Goal: Task Accomplishment & Management: Manage account settings

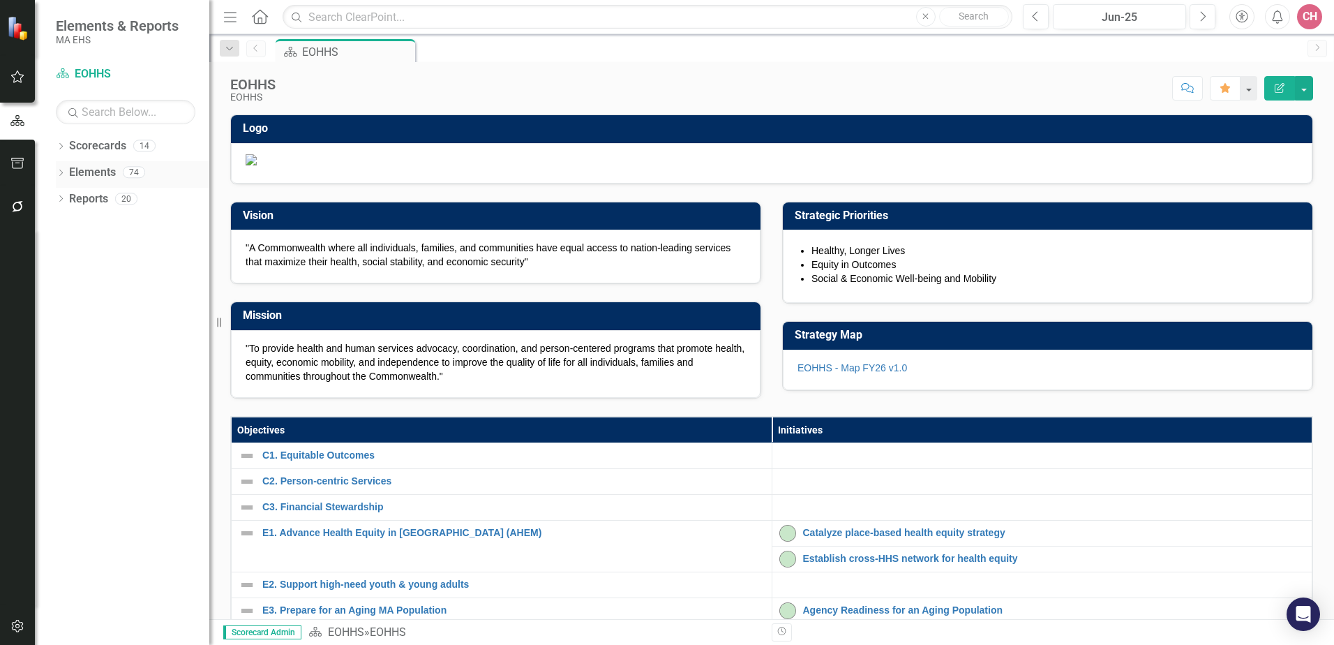
click at [80, 172] on link "Elements" at bounding box center [92, 173] width 47 height 16
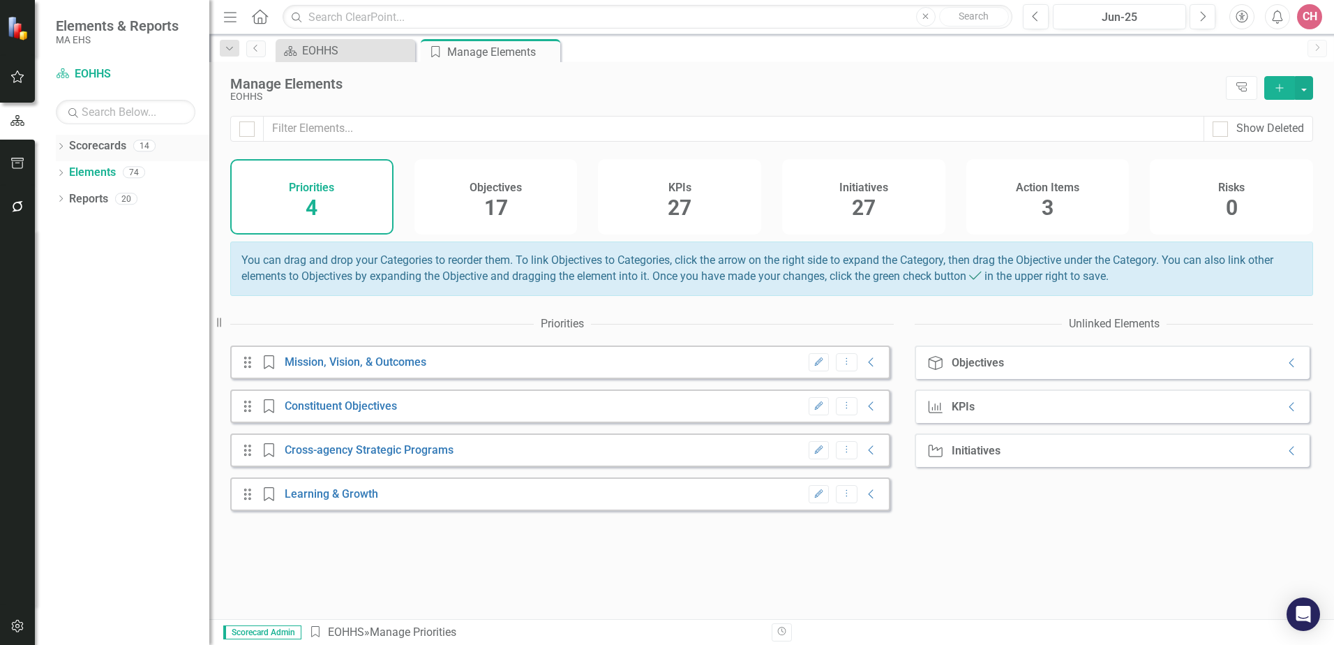
click at [97, 144] on link "Scorecards" at bounding box center [97, 146] width 57 height 16
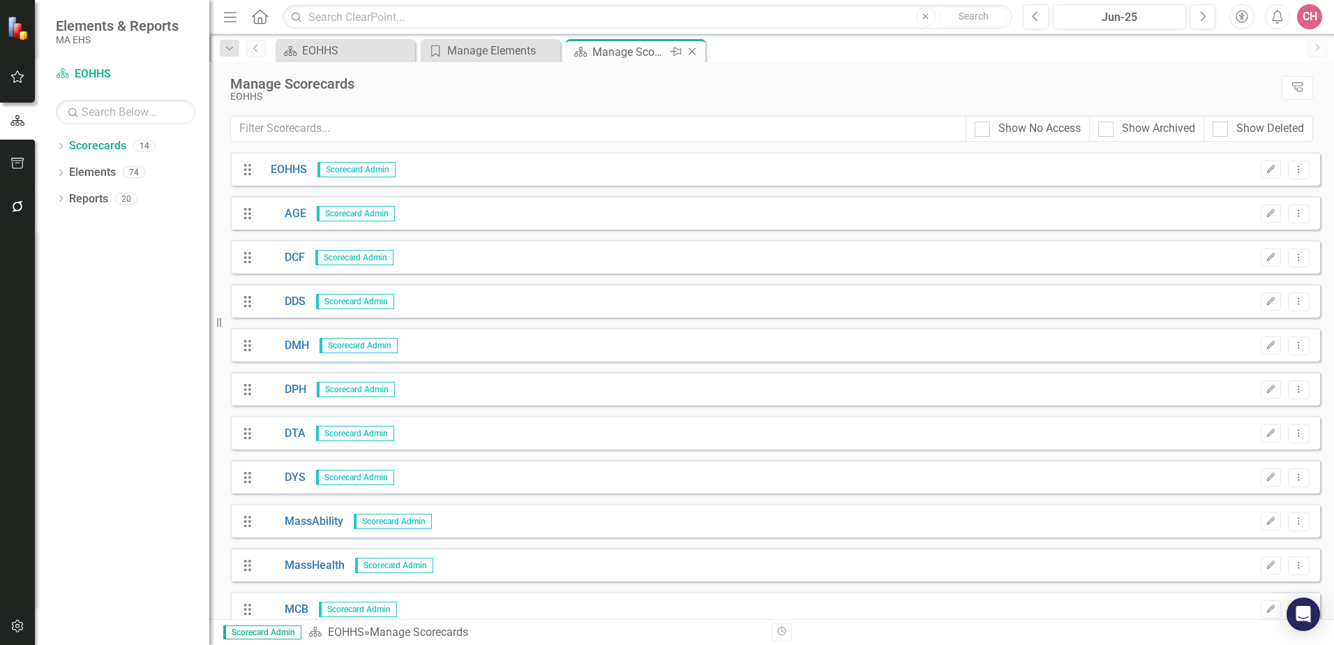
click at [693, 50] on icon at bounding box center [692, 52] width 8 height 8
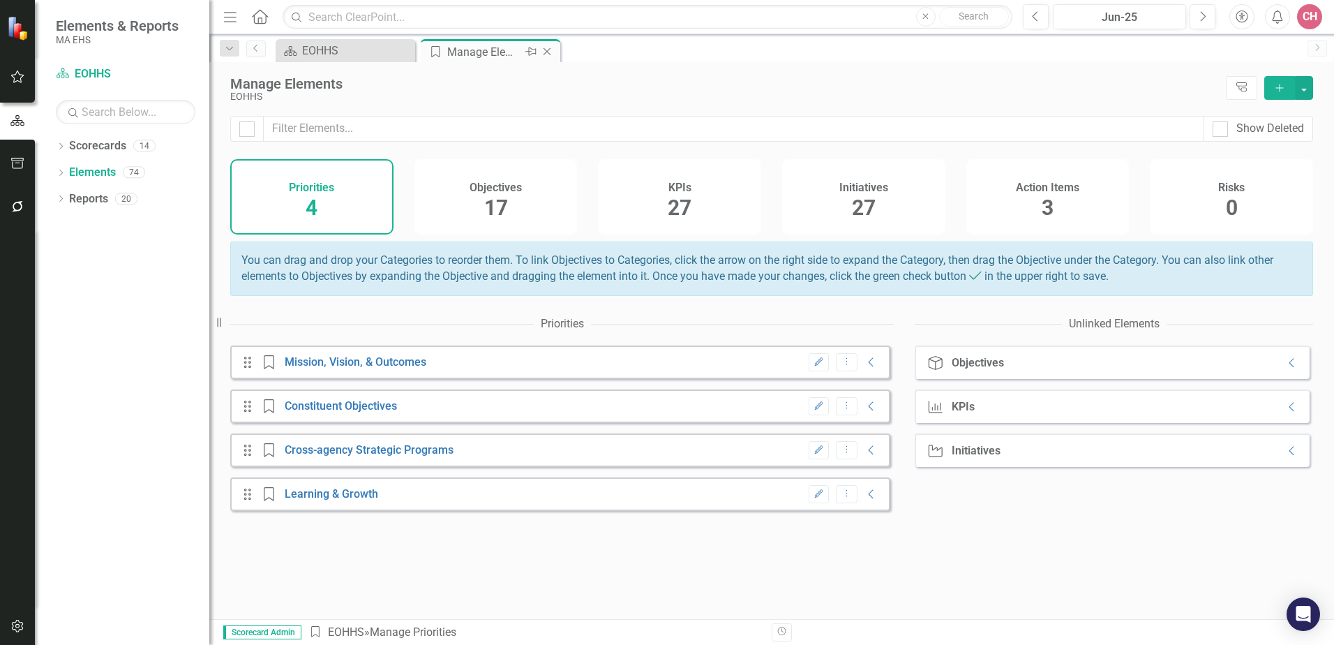
click at [546, 51] on icon at bounding box center [547, 52] width 8 height 8
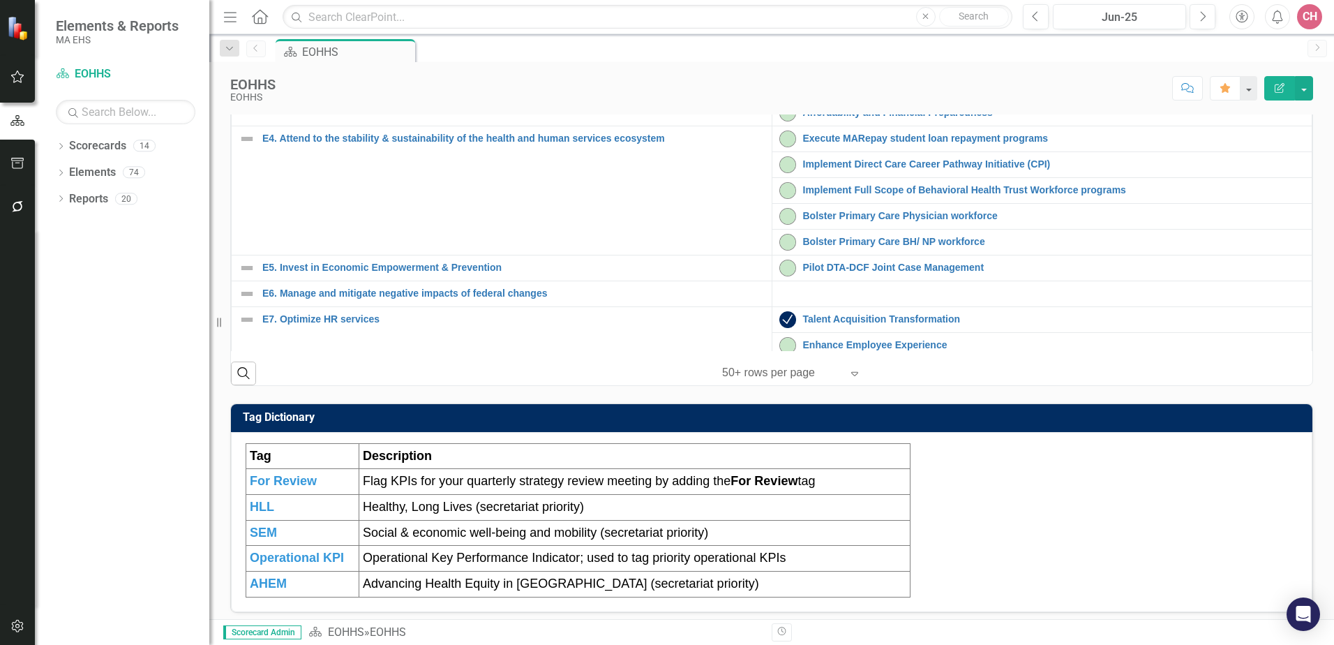
scroll to position [544, 0]
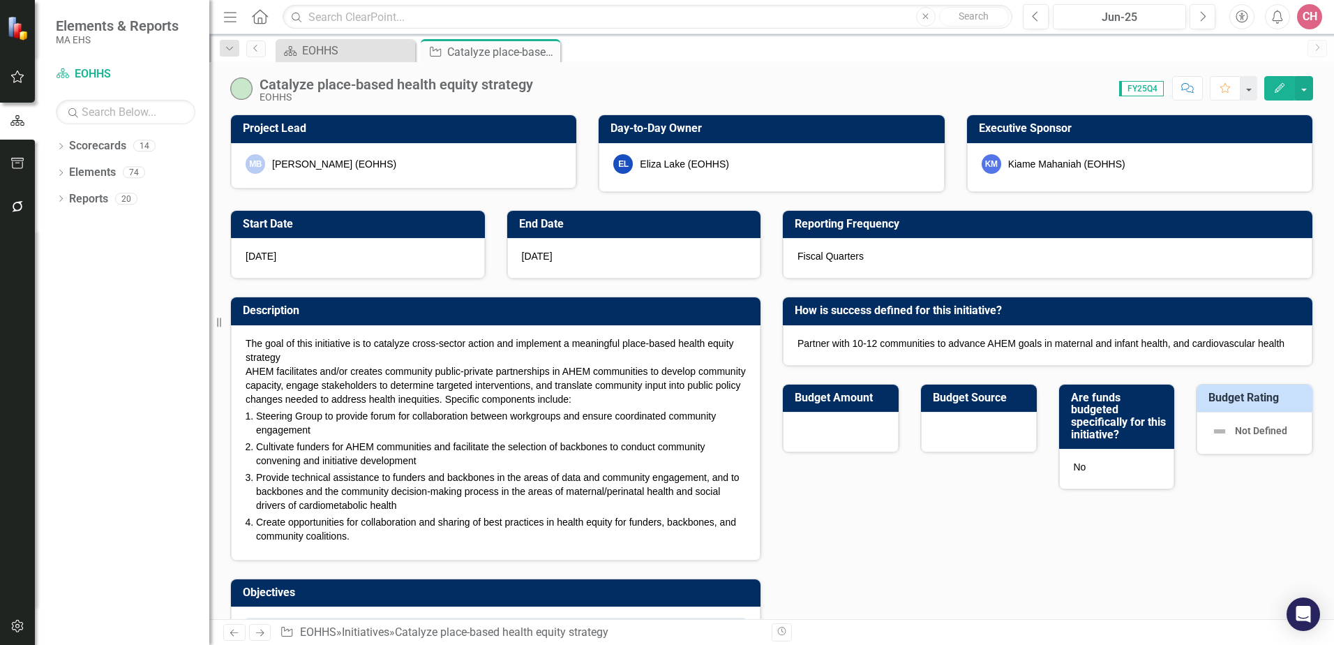
checkbox input "true"
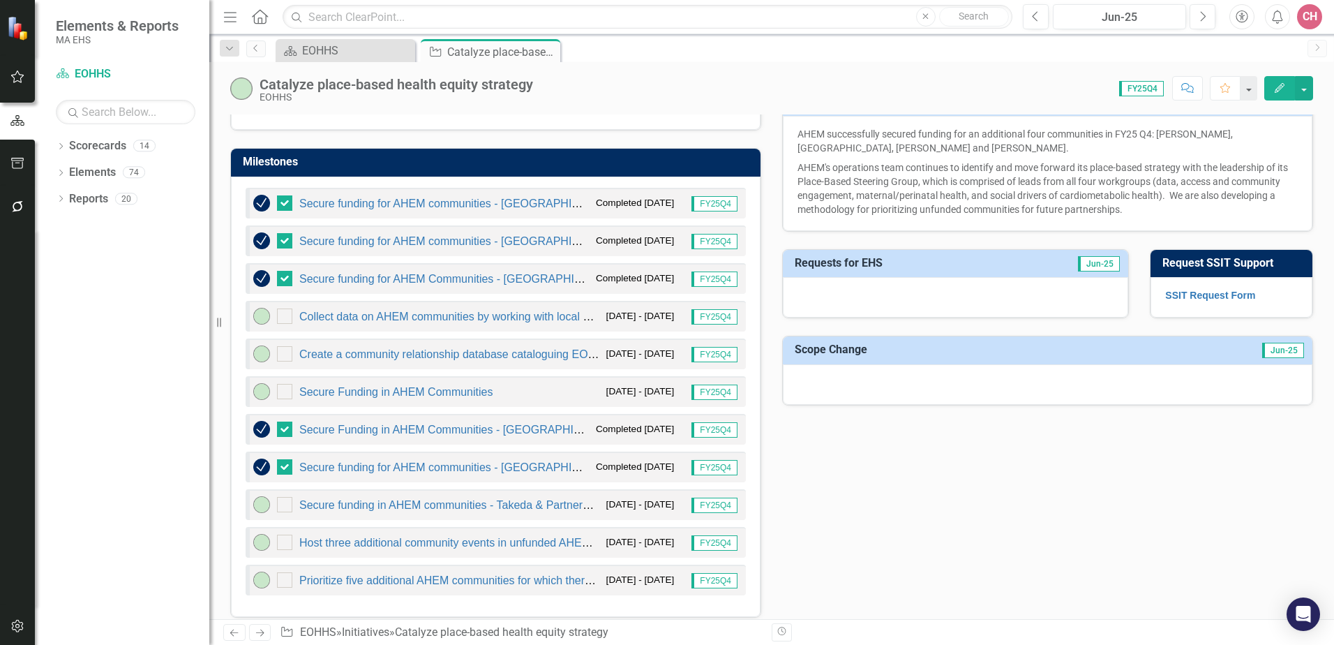
scroll to position [668, 0]
